Goal: Task Accomplishment & Management: Manage account settings

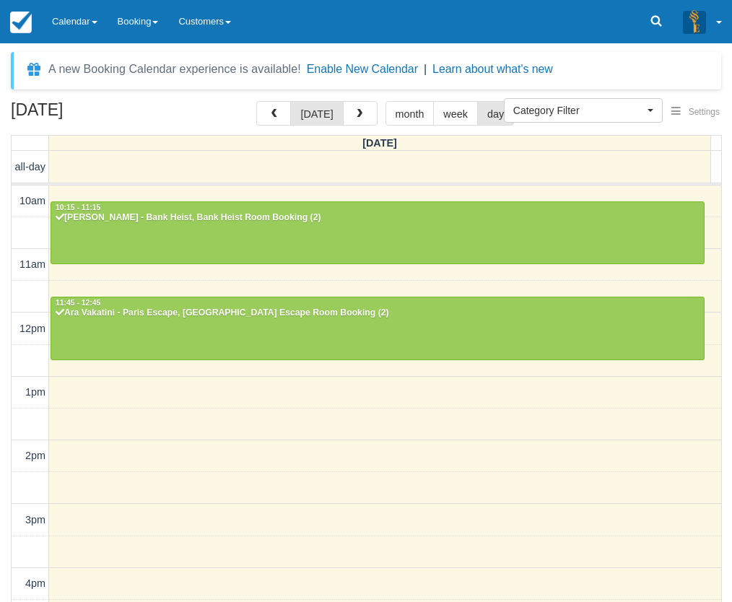
select select
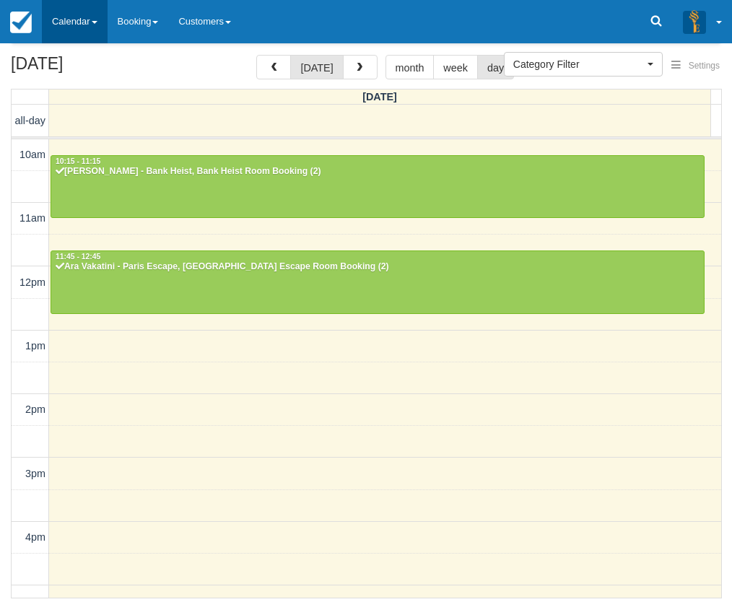
scroll to position [137, 0]
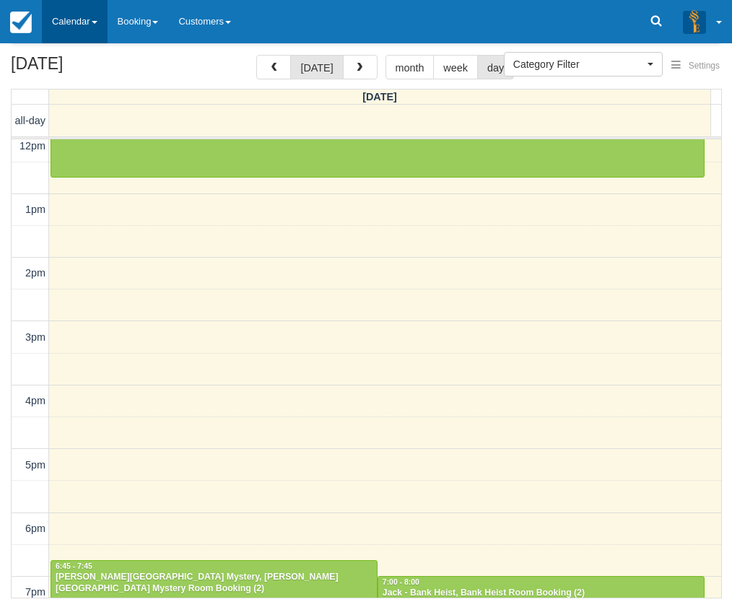
click at [80, 27] on link "Calendar" at bounding box center [75, 21] width 66 height 43
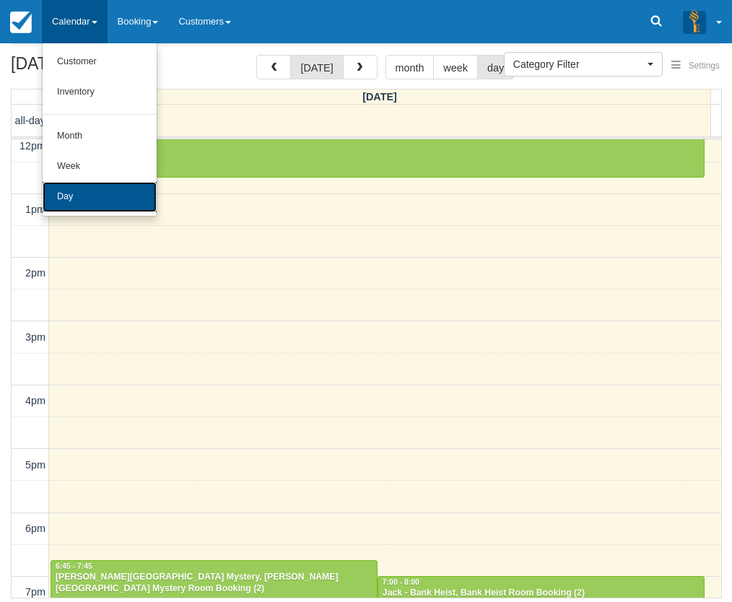
click at [79, 193] on link "Day" at bounding box center [100, 197] width 114 height 30
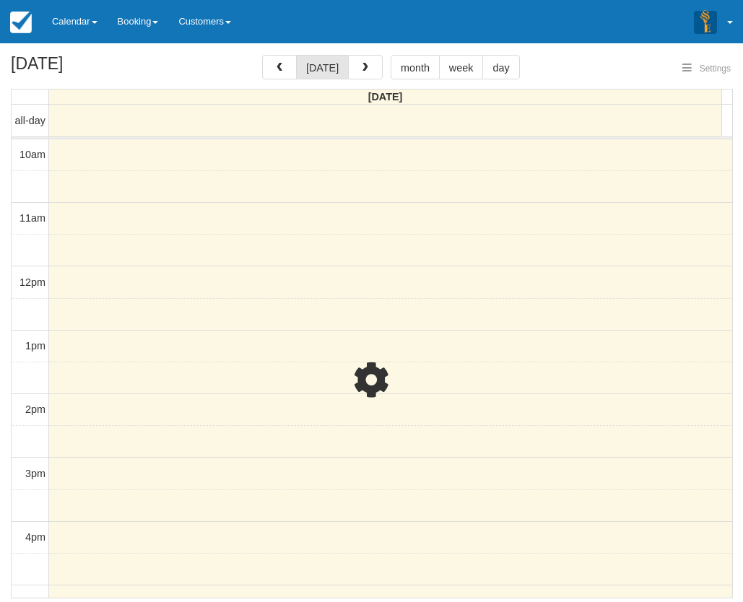
select select
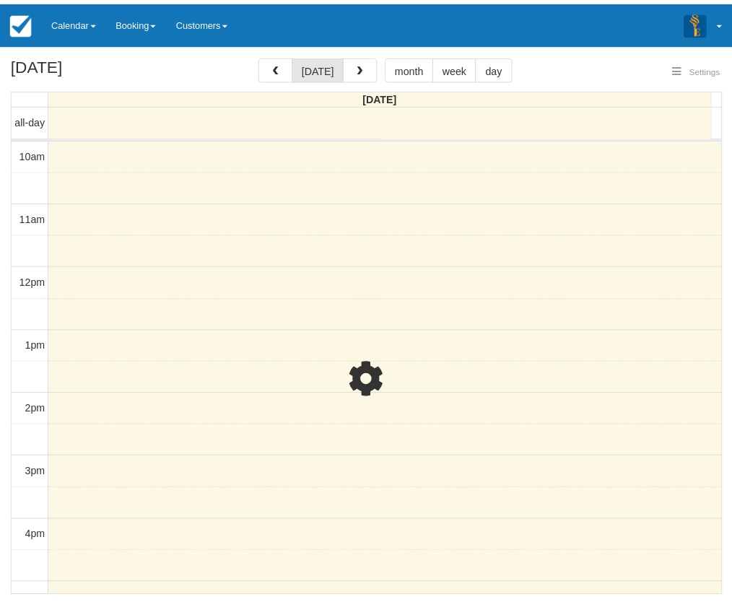
scroll to position [320, 0]
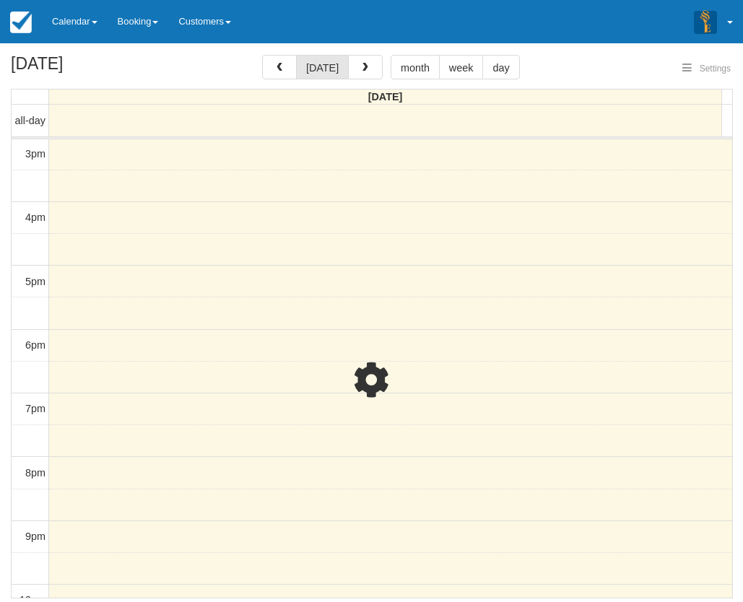
select select
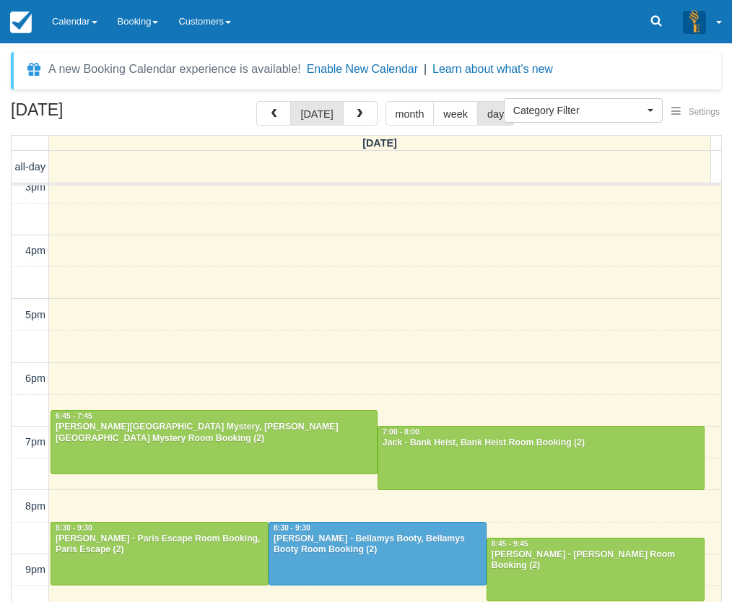
scroll to position [338, 0]
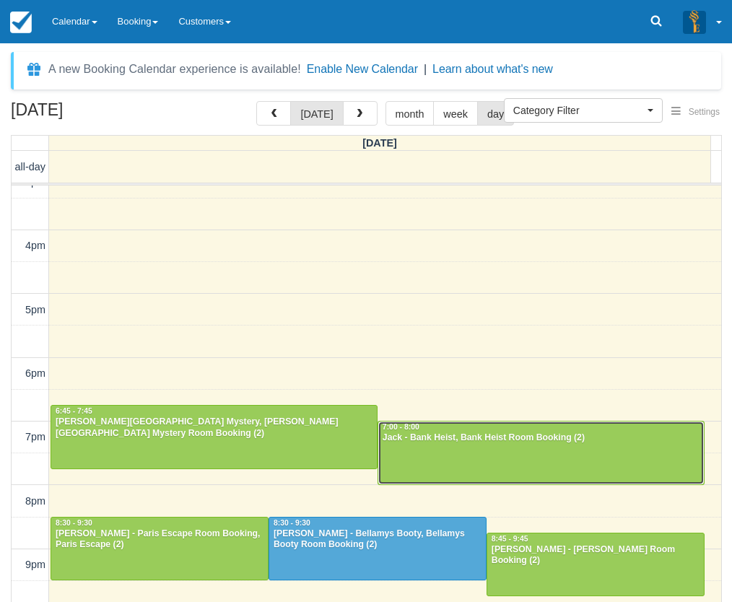
click at [459, 466] on div at bounding box center [541, 453] width 326 height 62
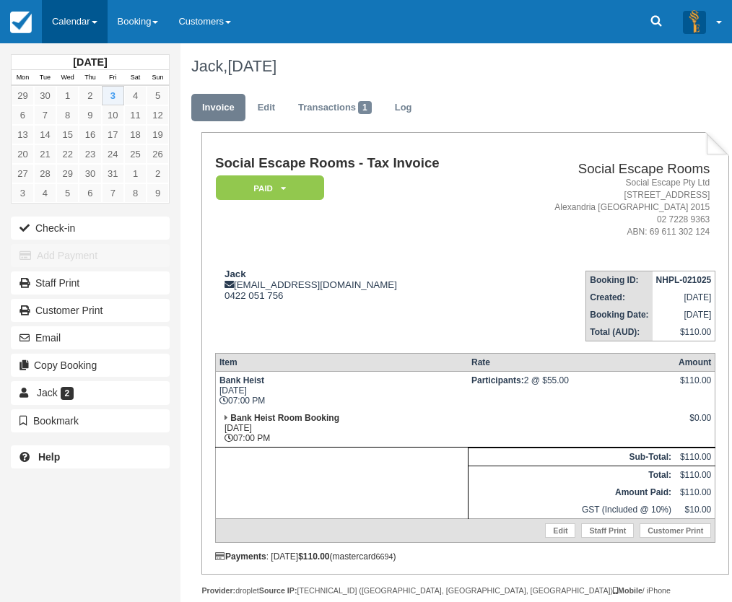
click at [74, 18] on link "Calendar" at bounding box center [75, 21] width 66 height 43
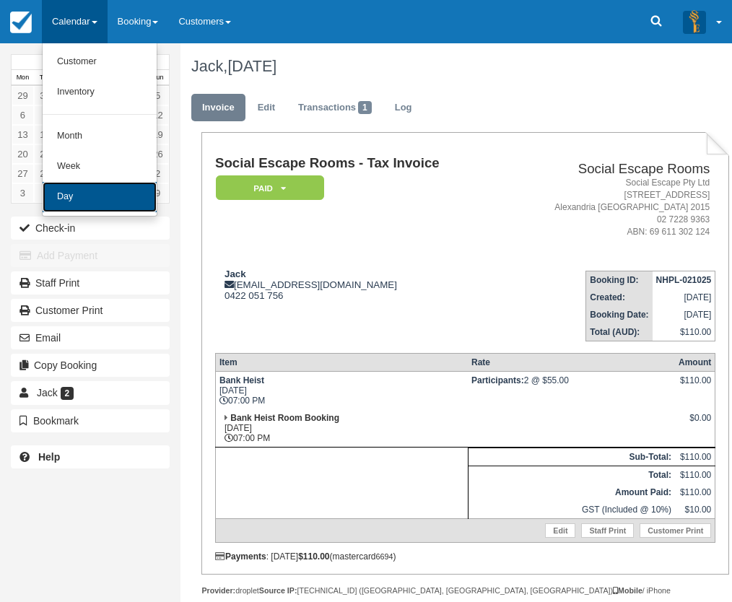
click at [85, 186] on link "Day" at bounding box center [100, 197] width 114 height 30
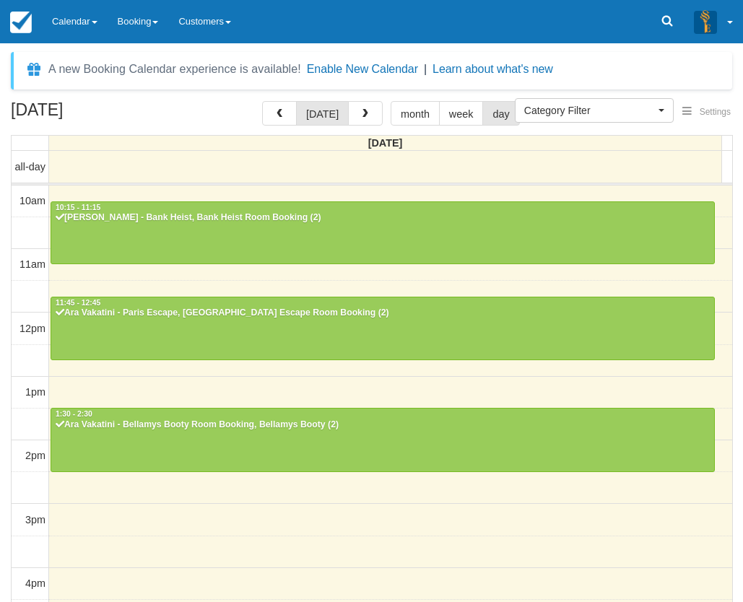
select select
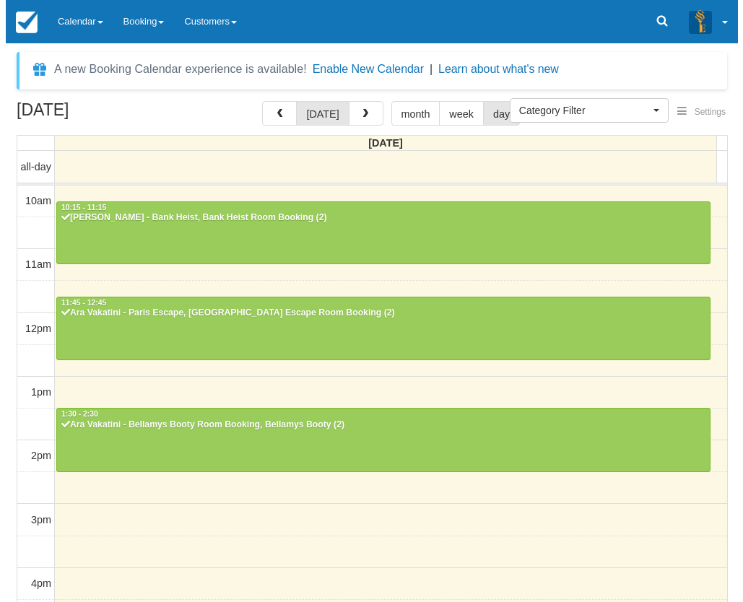
scroll to position [320, 0]
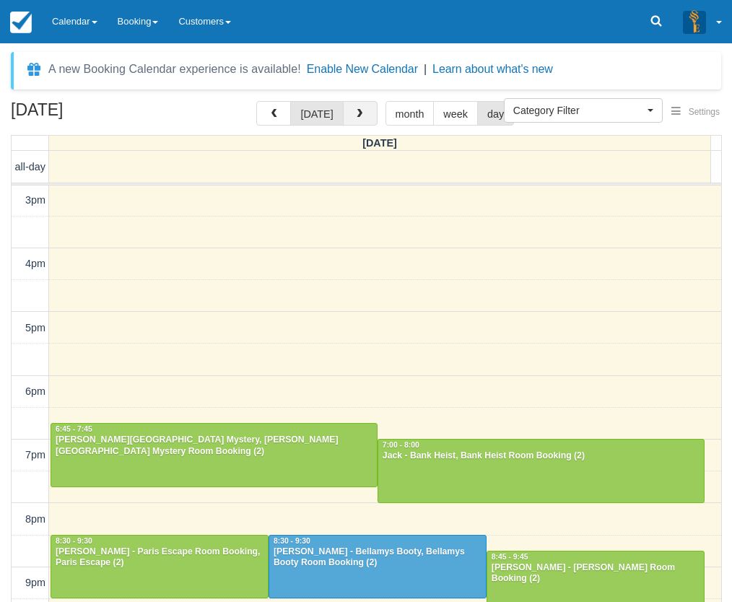
click at [355, 118] on span "button" at bounding box center [360, 114] width 10 height 10
